Goal: Use online tool/utility: Utilize a website feature to perform a specific function

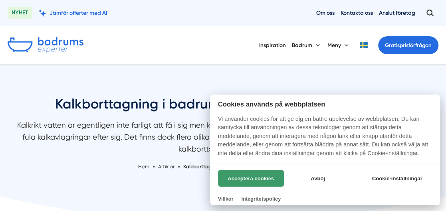
click at [258, 177] on button "Acceptera cookies" at bounding box center [251, 178] width 66 height 17
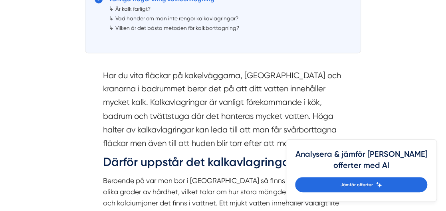
scroll to position [576, 0]
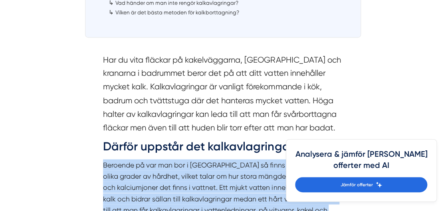
click at [316, 148] on h2 "Därför uppstår det kalkavlagringar" at bounding box center [223, 148] width 240 height 21
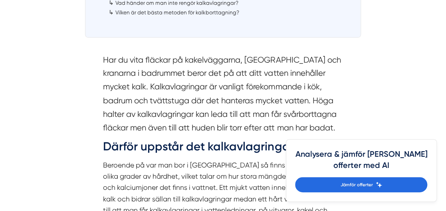
click at [421, 163] on h4 "Analysera & jämför dina offerter med AI" at bounding box center [361, 163] width 132 height 28
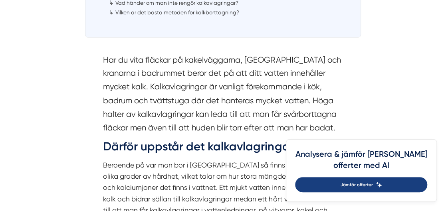
click at [372, 186] on span "Jämför offerter" at bounding box center [357, 184] width 32 height 7
